Goal: Task Accomplishment & Management: Complete application form

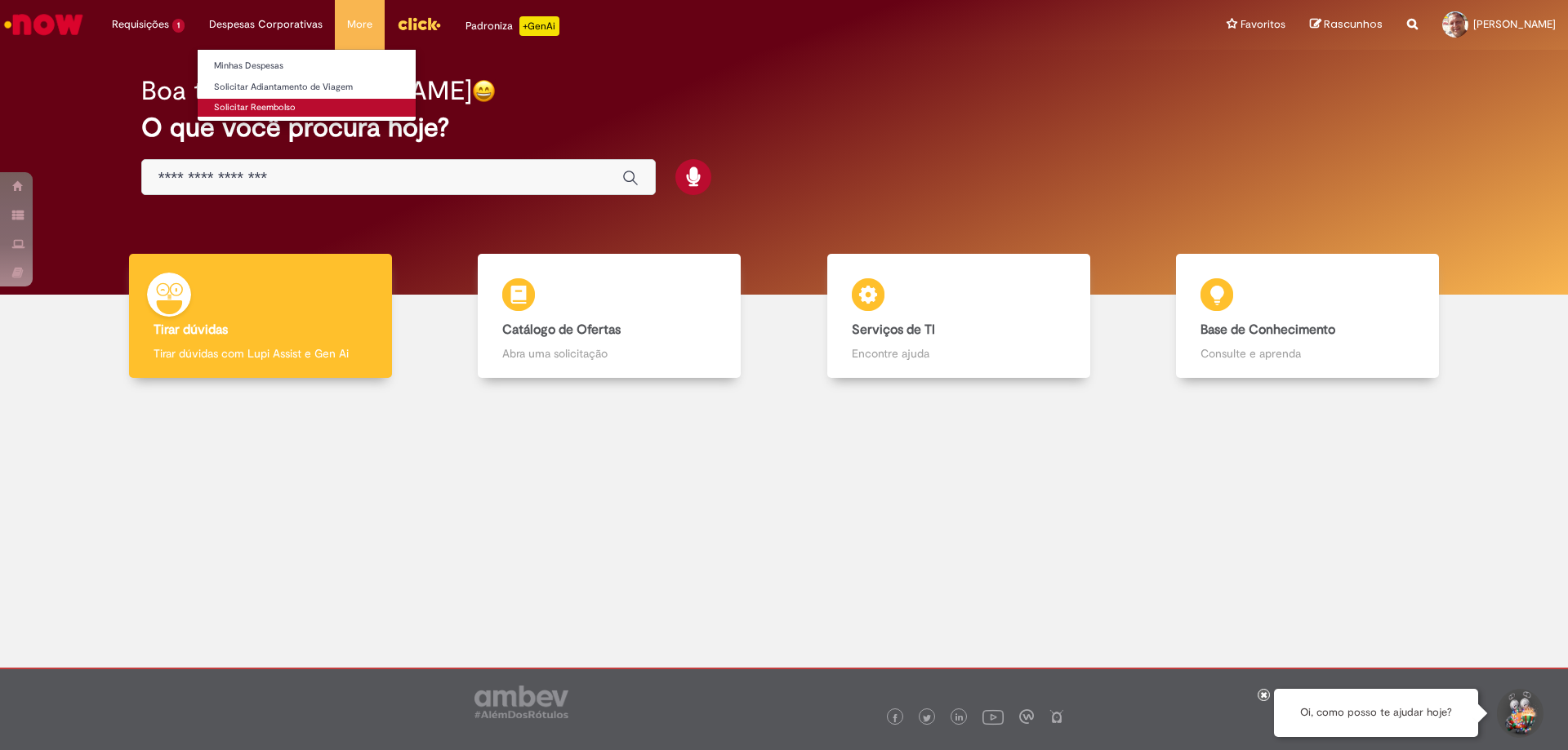
click at [253, 105] on link "Solicitar Reembolso" at bounding box center [306, 108] width 218 height 18
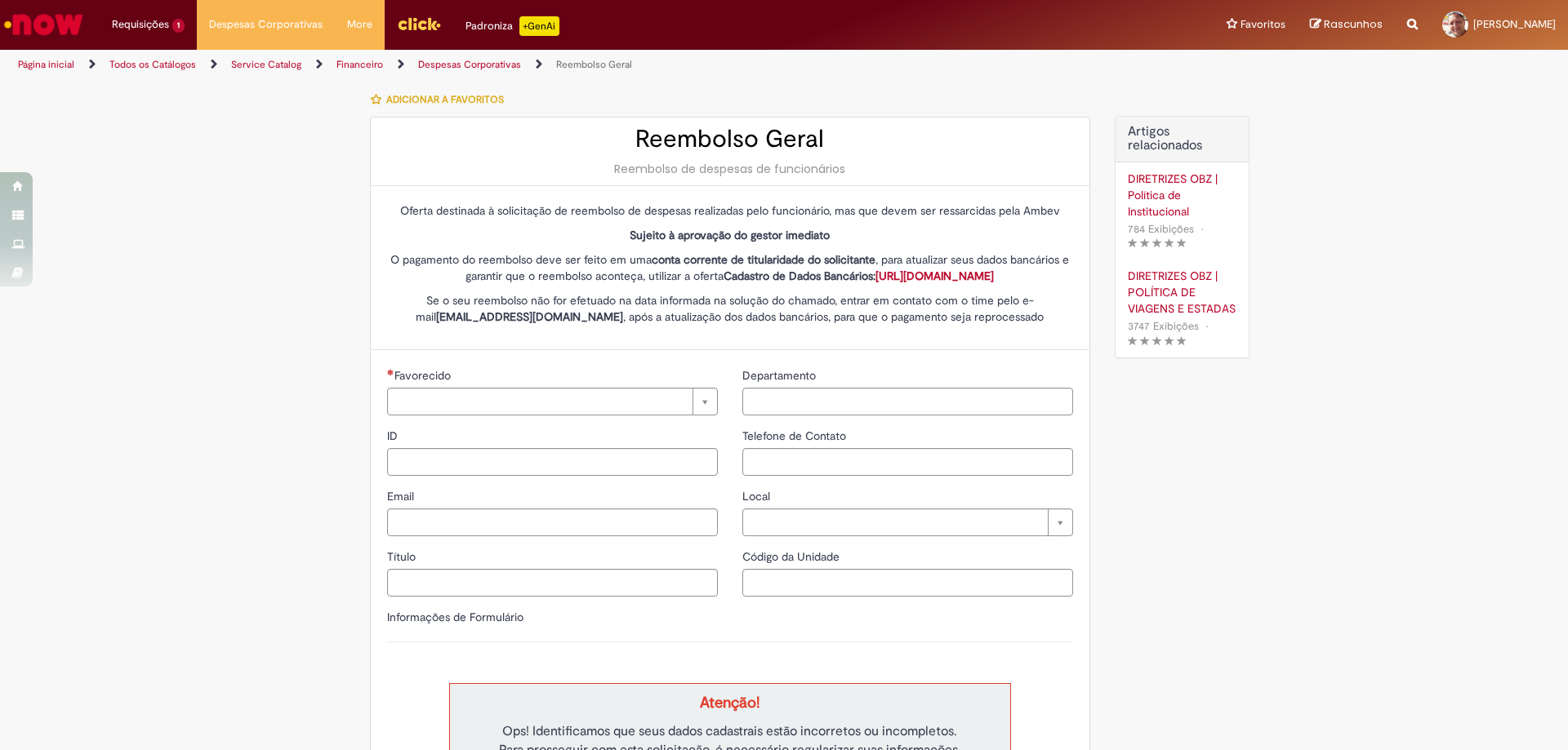
type input "********"
type input "**********"
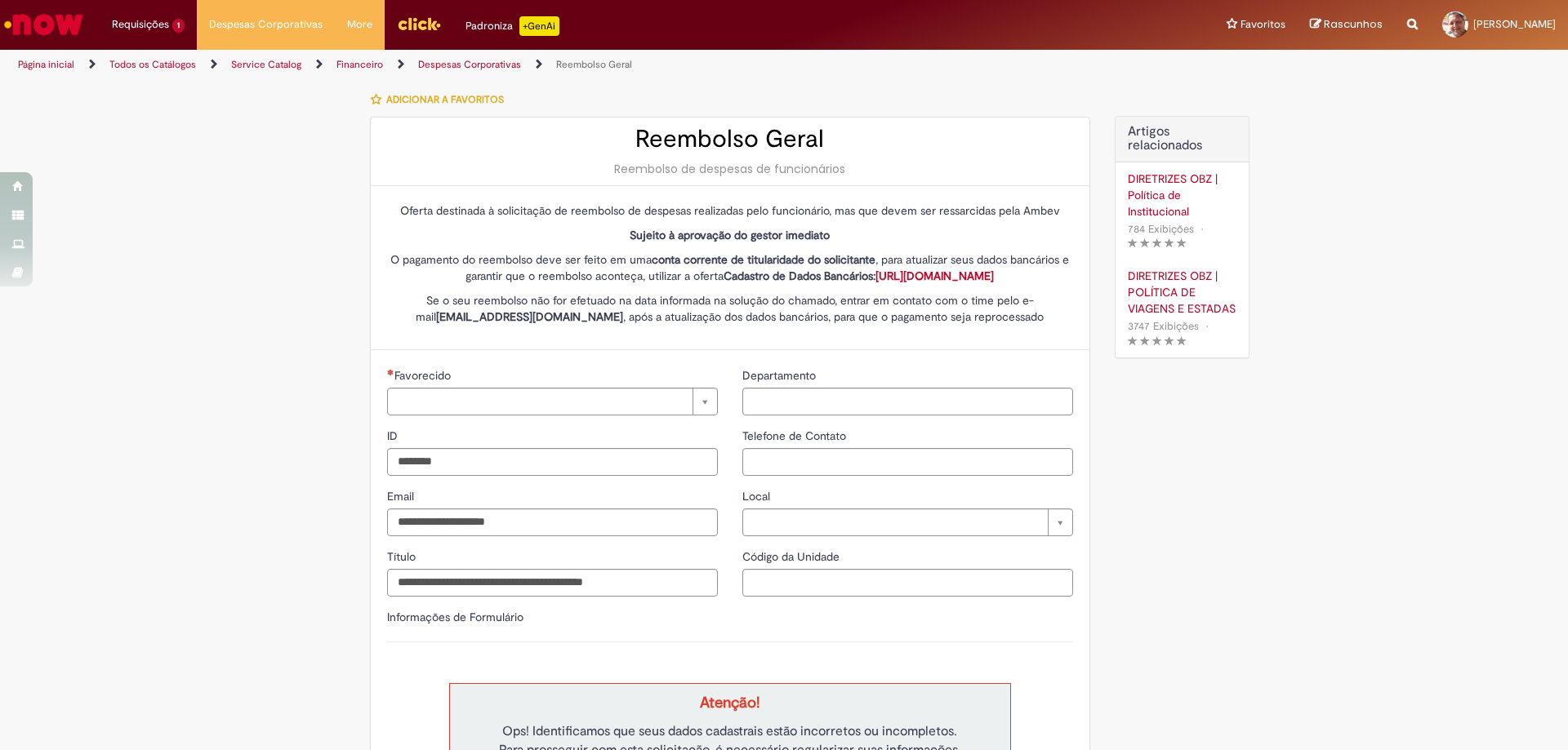
type input "**********"
